Goal: Information Seeking & Learning: Learn about a topic

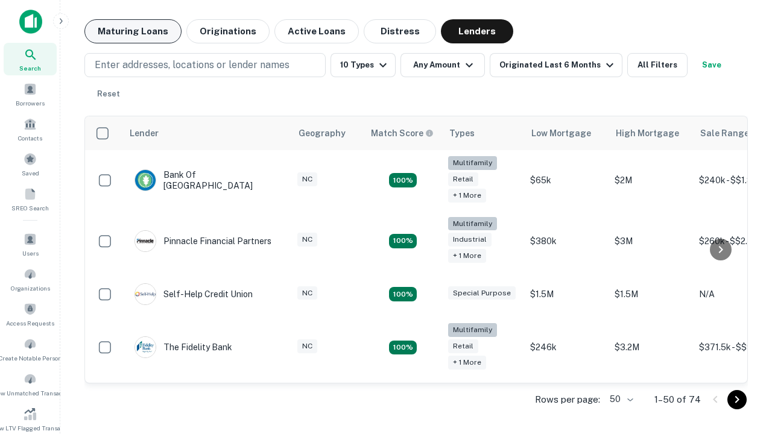
click at [133, 31] on button "Maturing Loans" at bounding box center [132, 31] width 97 height 24
